Goal: Task Accomplishment & Management: Manage account settings

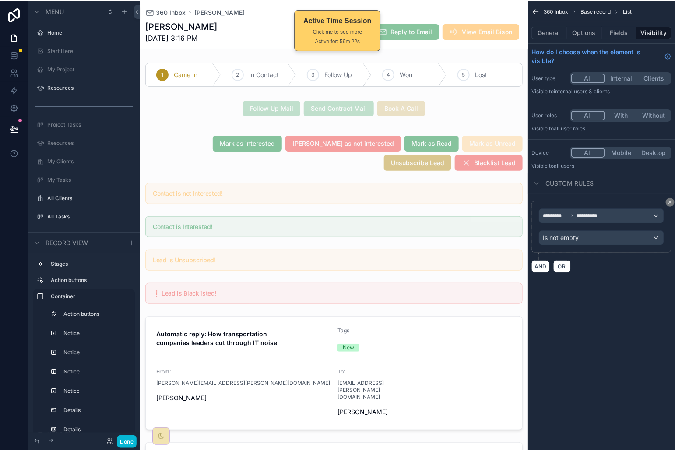
scroll to position [381, 0]
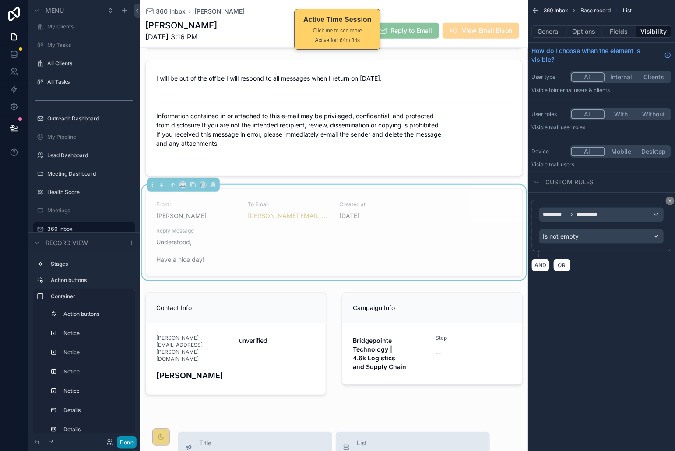
drag, startPoint x: 120, startPoint y: 444, endPoint x: 156, endPoint y: 431, distance: 37.5
click at [120, 444] on button "Done" at bounding box center [127, 442] width 20 height 13
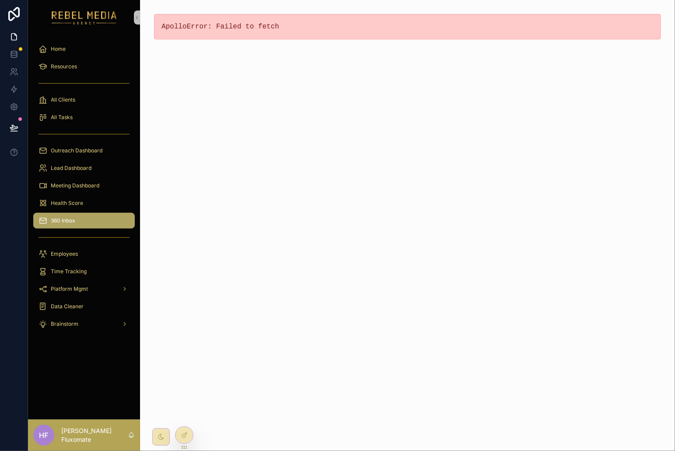
scroll to position [0, 0]
click at [89, 223] on div "360 Inbox" at bounding box center [83, 220] width 91 height 14
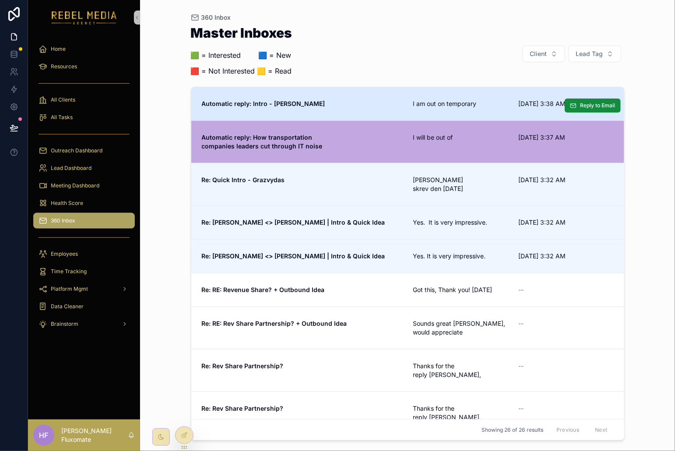
click at [348, 99] on span "Automatic reply: Intro - Brian" at bounding box center [302, 103] width 201 height 9
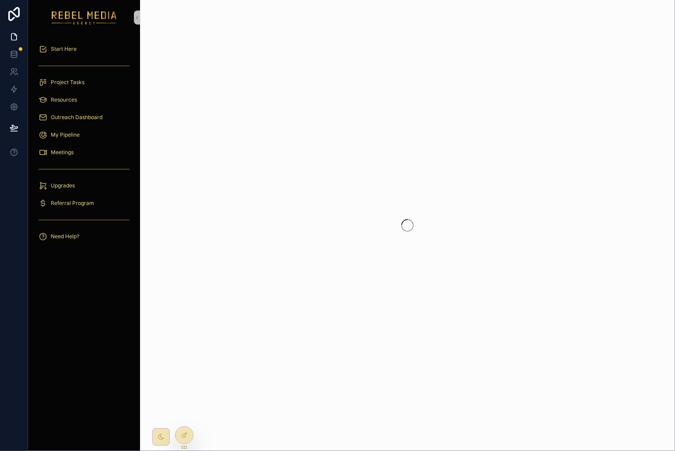
click at [79, 17] on img "scrollable content" at bounding box center [84, 17] width 65 height 14
click at [19, 12] on icon at bounding box center [13, 14] width 11 height 14
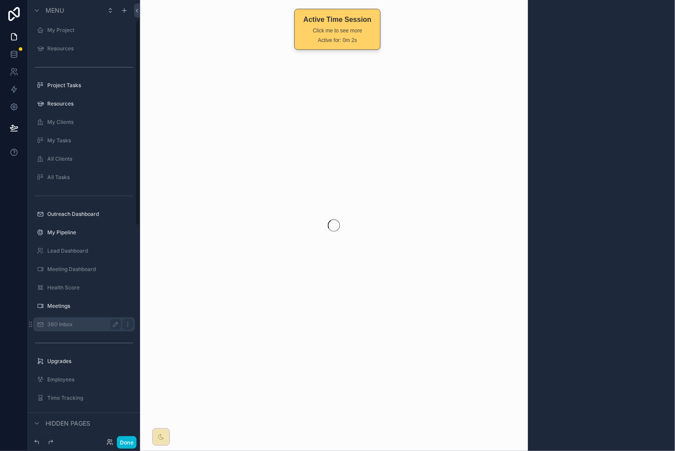
scroll to position [59, 0]
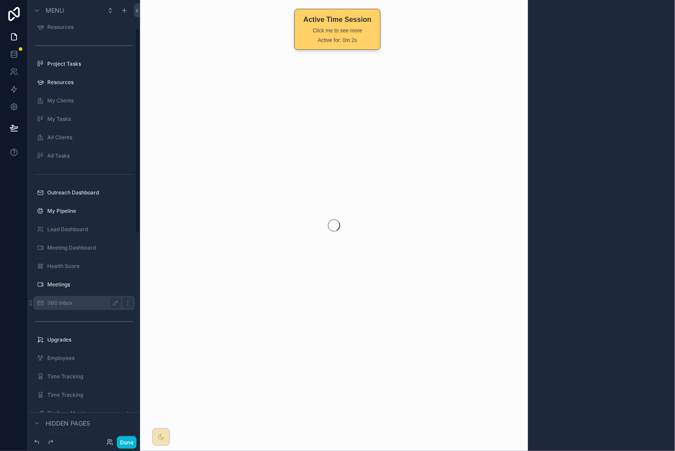
click at [80, 299] on label "360 Inbox" at bounding box center [82, 302] width 70 height 7
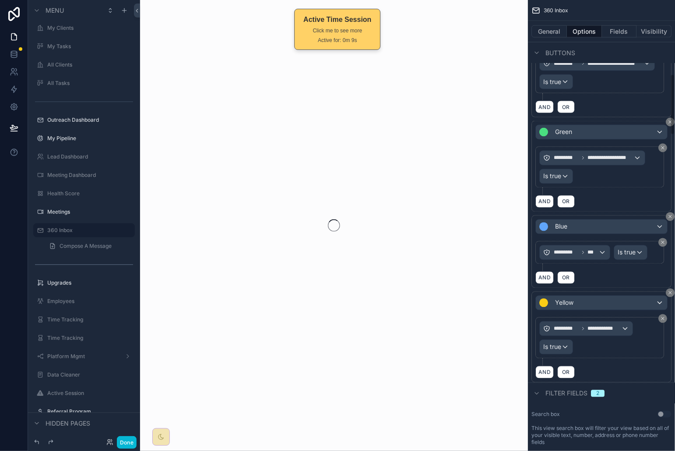
scroll to position [544, 0]
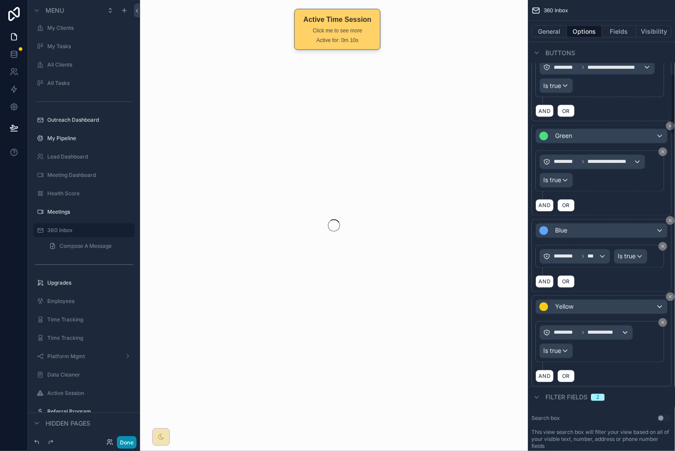
click at [133, 440] on button "Done" at bounding box center [127, 442] width 20 height 13
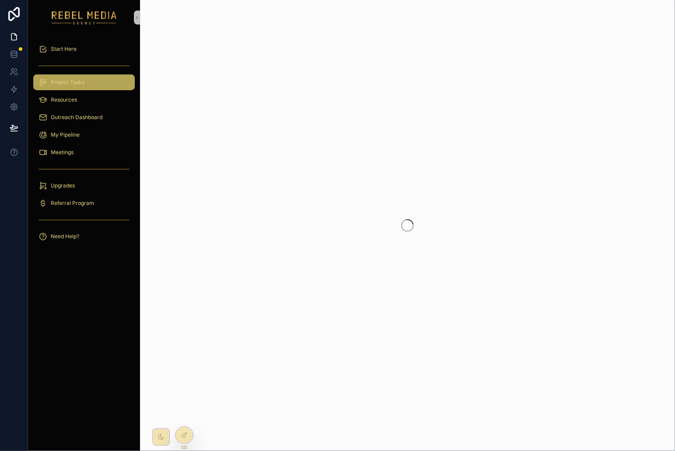
click at [93, 83] on div "Project Tasks" at bounding box center [83, 82] width 91 height 14
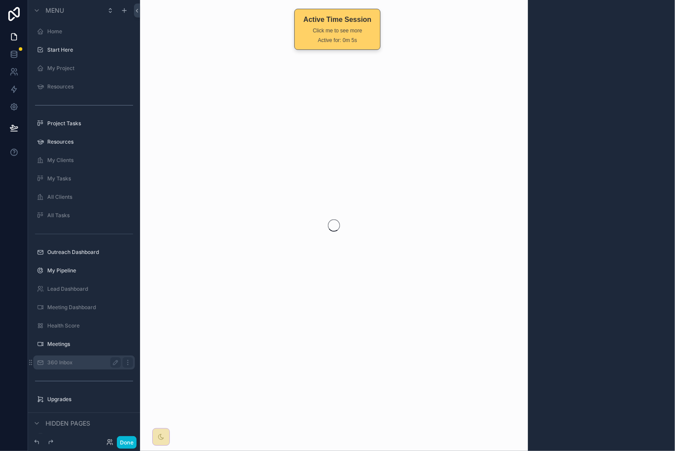
click at [100, 362] on label "360 Inbox" at bounding box center [82, 362] width 70 height 7
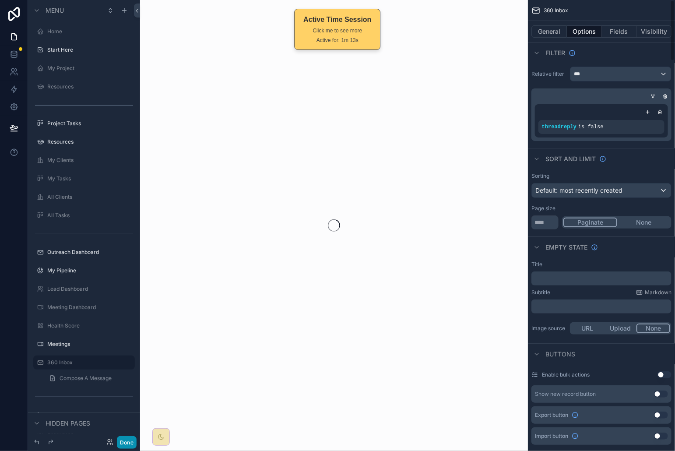
click at [129, 441] on button "Done" at bounding box center [127, 442] width 20 height 13
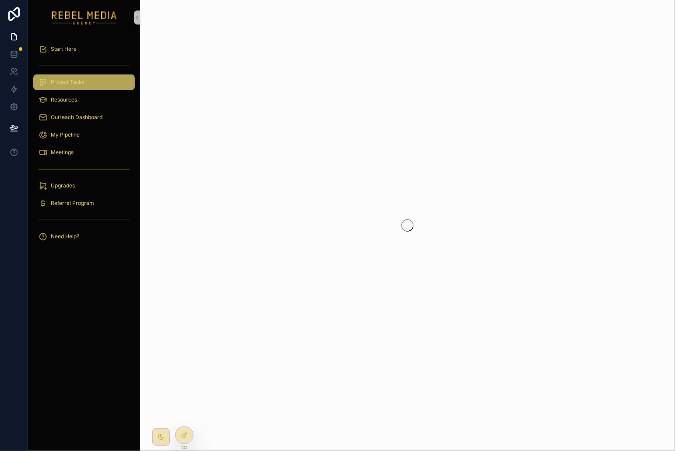
click at [80, 75] on div "Project Tasks" at bounding box center [83, 82] width 91 height 14
